Goal: Task Accomplishment & Management: Manage account settings

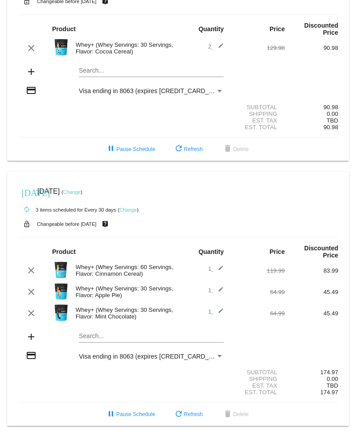
scroll to position [553, 0]
click at [134, 207] on link "Change" at bounding box center [127, 209] width 17 height 5
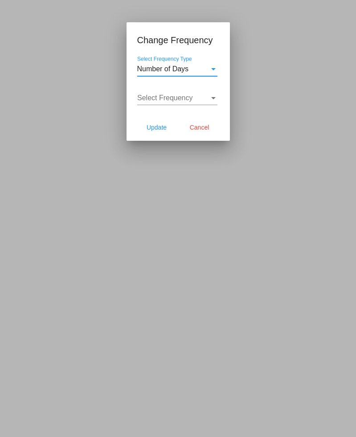
click at [210, 69] on div "Select Frequency Type" at bounding box center [214, 69] width 8 height 8
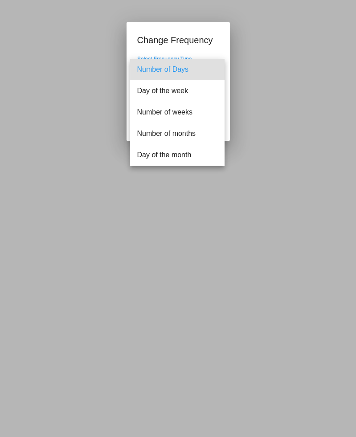
click at [275, 53] on div at bounding box center [178, 218] width 356 height 437
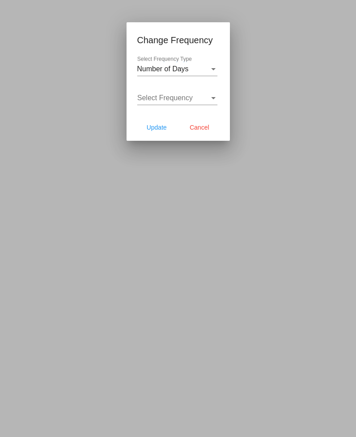
click at [211, 99] on div "Select Frequency" at bounding box center [213, 98] width 4 height 2
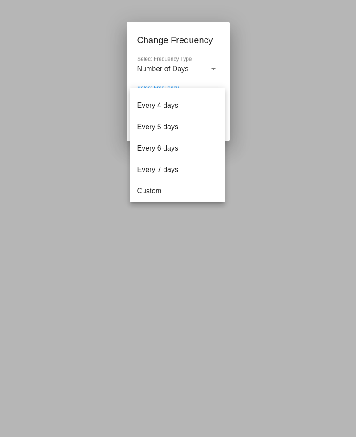
scroll to position [36, 0]
click at [284, 83] on div at bounding box center [178, 218] width 356 height 437
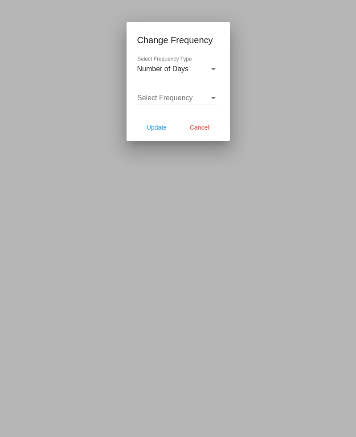
click at [206, 131] on span "Cancel" at bounding box center [200, 127] width 20 height 7
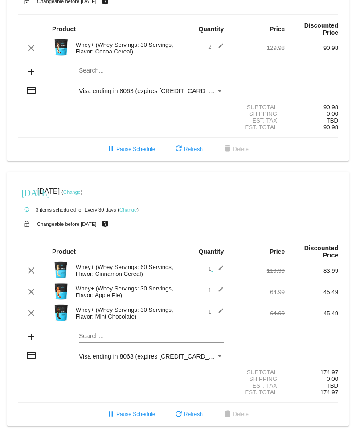
click at [131, 207] on link "Change" at bounding box center [127, 209] width 17 height 5
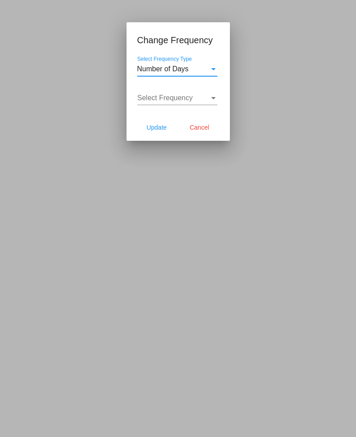
click at [208, 70] on div "Number of Days" at bounding box center [173, 69] width 72 height 8
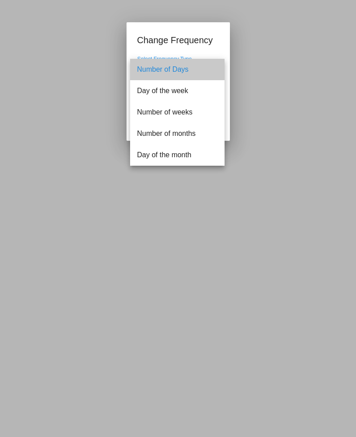
click at [214, 69] on span "Number of Days" at bounding box center [177, 69] width 80 height 21
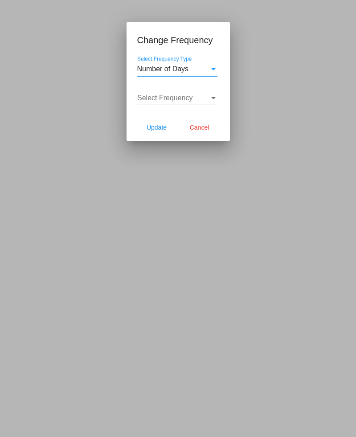
click at [211, 99] on div "Select Frequency" at bounding box center [213, 98] width 4 height 2
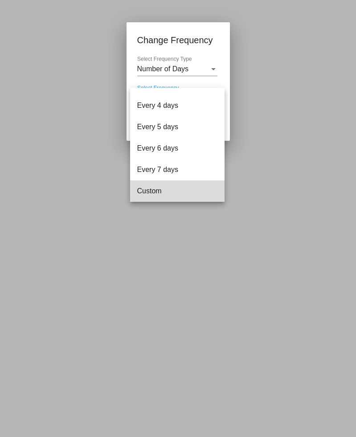
click at [160, 192] on span "Custom" at bounding box center [177, 191] width 80 height 21
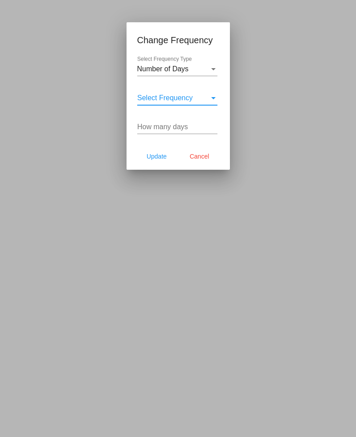
click at [195, 127] on input "How many days" at bounding box center [177, 127] width 80 height 8
type input "90"
click at [156, 150] on button "Update" at bounding box center [156, 156] width 39 height 16
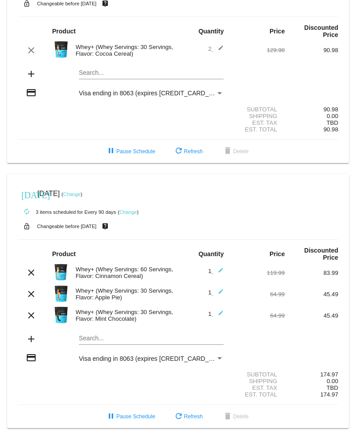
scroll to position [518, 0]
click at [81, 197] on link "Change" at bounding box center [71, 193] width 17 height 5
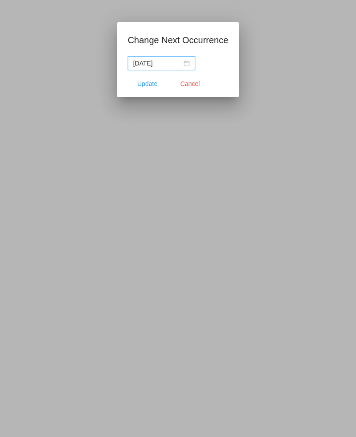
click at [181, 60] on div "[DATE]" at bounding box center [161, 63] width 57 height 10
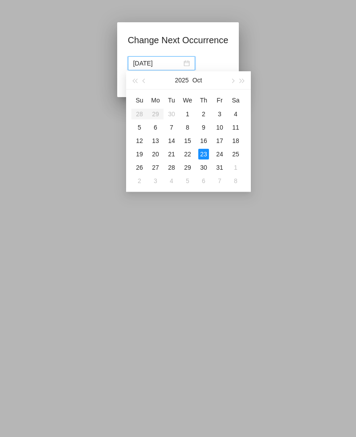
click at [247, 77] on button "button" at bounding box center [243, 80] width 10 height 18
click at [243, 79] on button "button" at bounding box center [243, 80] width 10 height 18
click at [135, 81] on span "button" at bounding box center [134, 81] width 4 height 4
click at [133, 79] on button "button" at bounding box center [135, 80] width 10 height 18
click at [232, 75] on button "button" at bounding box center [232, 80] width 10 height 18
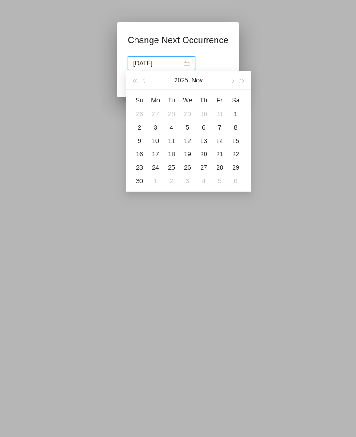
click at [234, 75] on button "button" at bounding box center [232, 80] width 10 height 18
click at [175, 153] on div "23" at bounding box center [171, 154] width 11 height 11
type input "[DATE]"
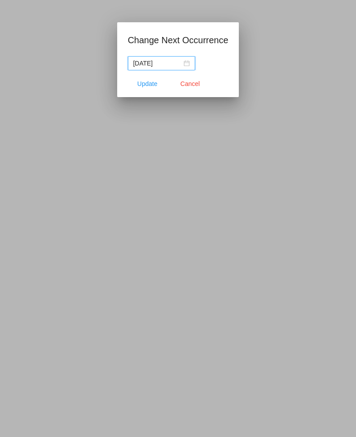
click at [154, 87] on span "Update" at bounding box center [147, 83] width 20 height 7
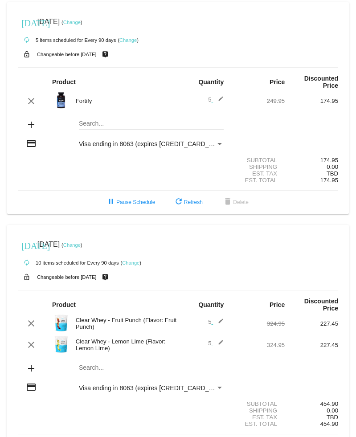
scroll to position [0, 0]
